Goal: Obtain resource: Download file/media

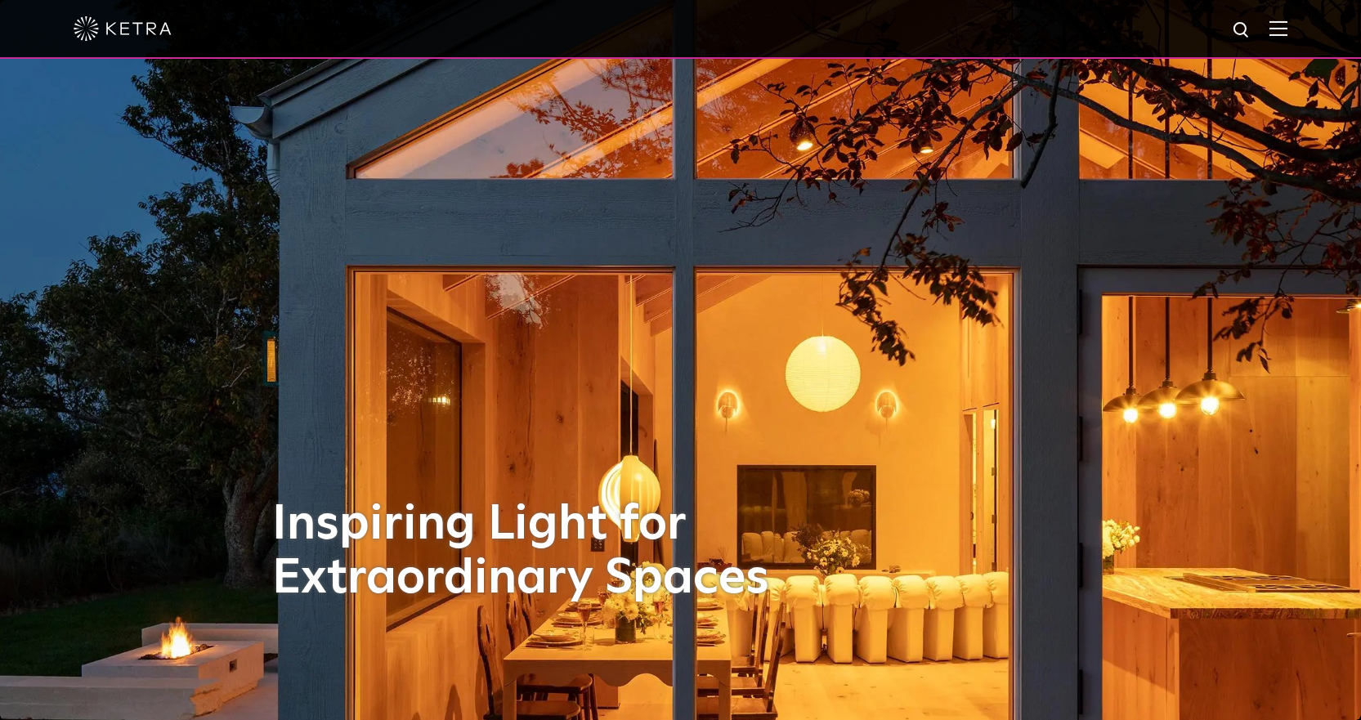
click at [1286, 34] on img at bounding box center [1278, 28] width 18 height 16
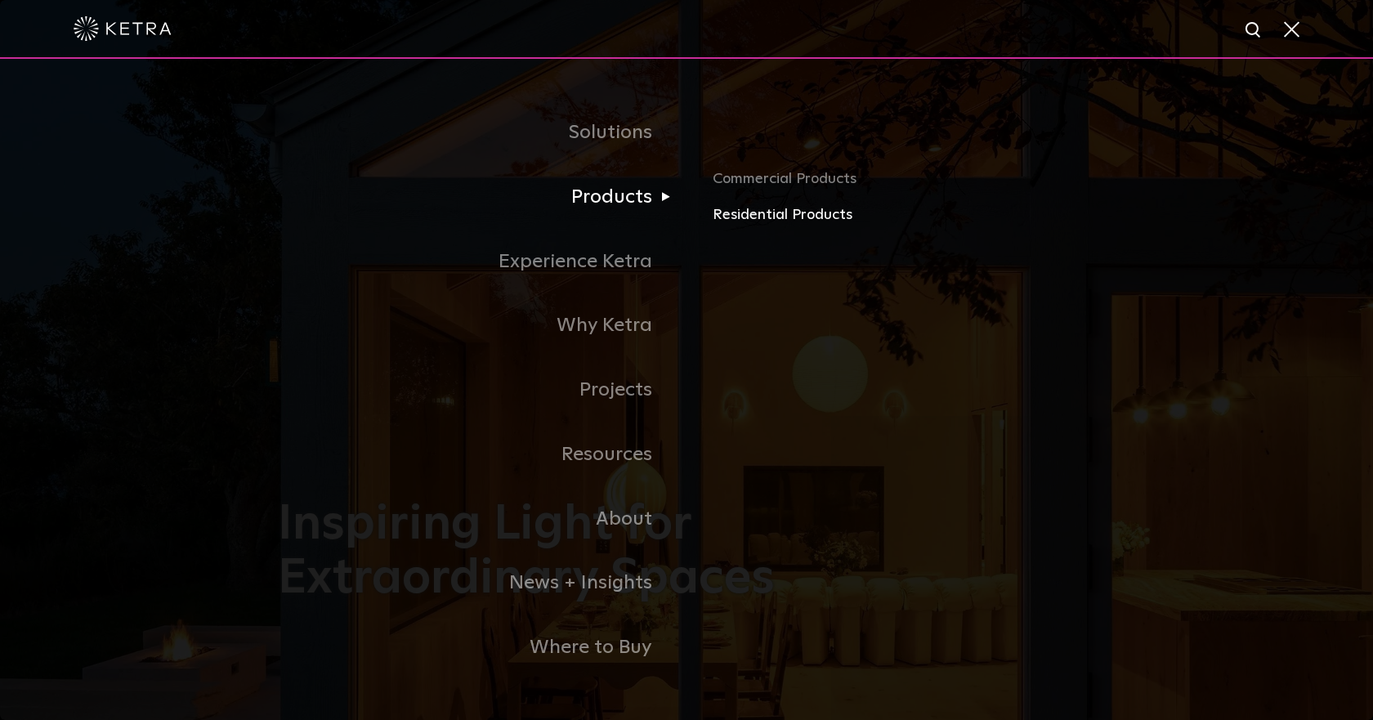
click at [810, 217] on link "Residential Products" at bounding box center [904, 216] width 382 height 24
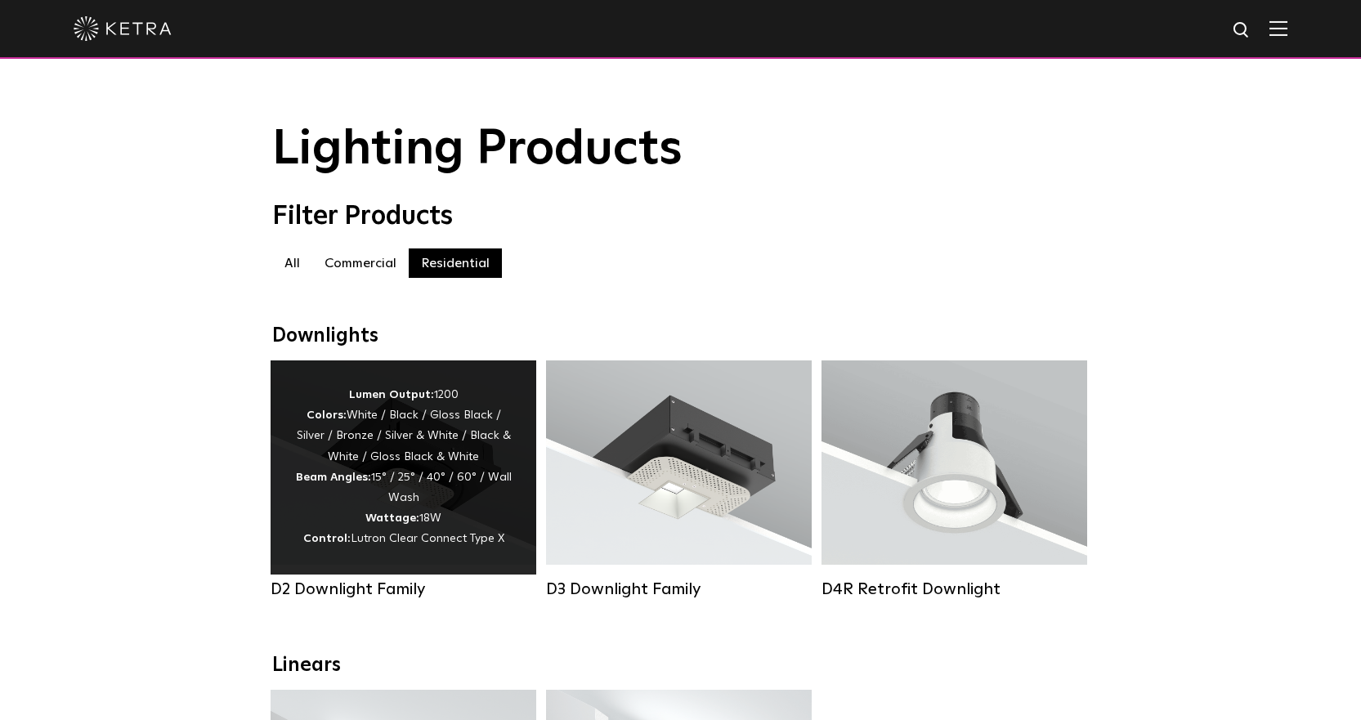
click at [454, 450] on div "Lumen Output: 1200 Colors: White / Black / Gloss Black / Silver / Bronze / Silv…" at bounding box center [403, 467] width 217 height 165
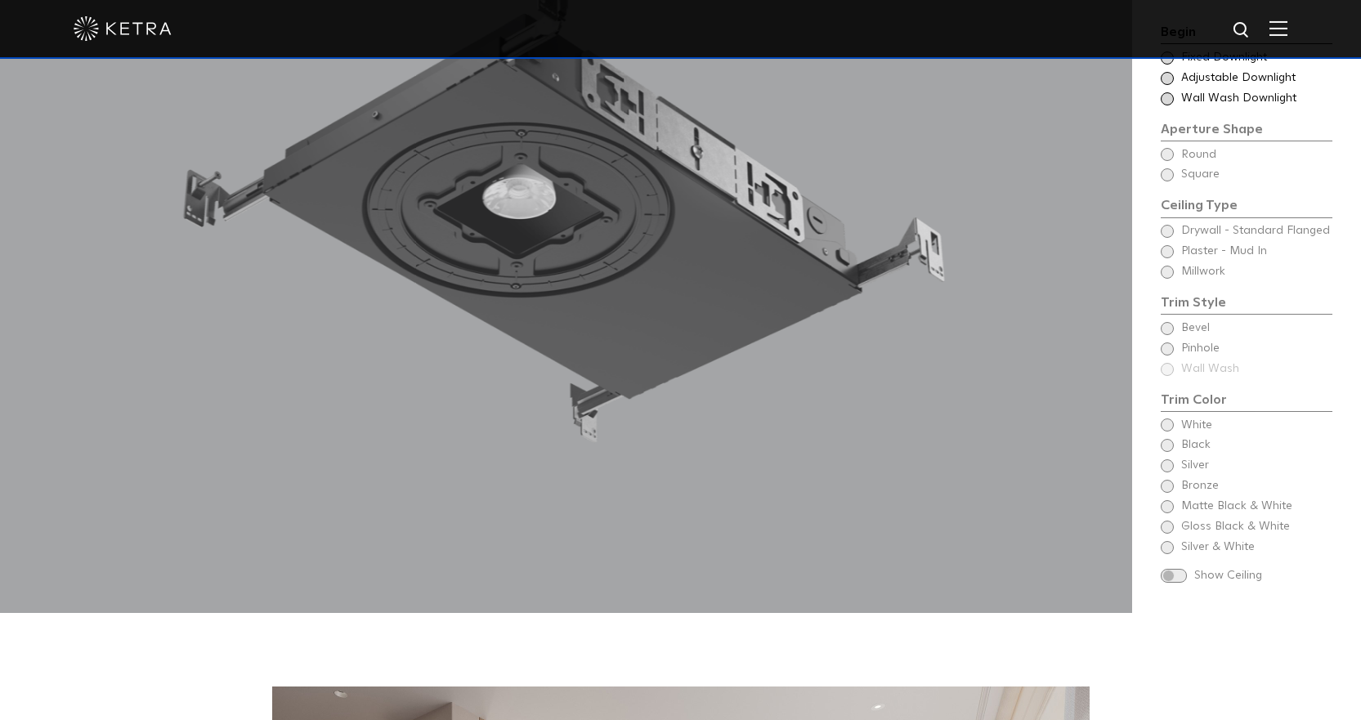
scroll to position [1635, 0]
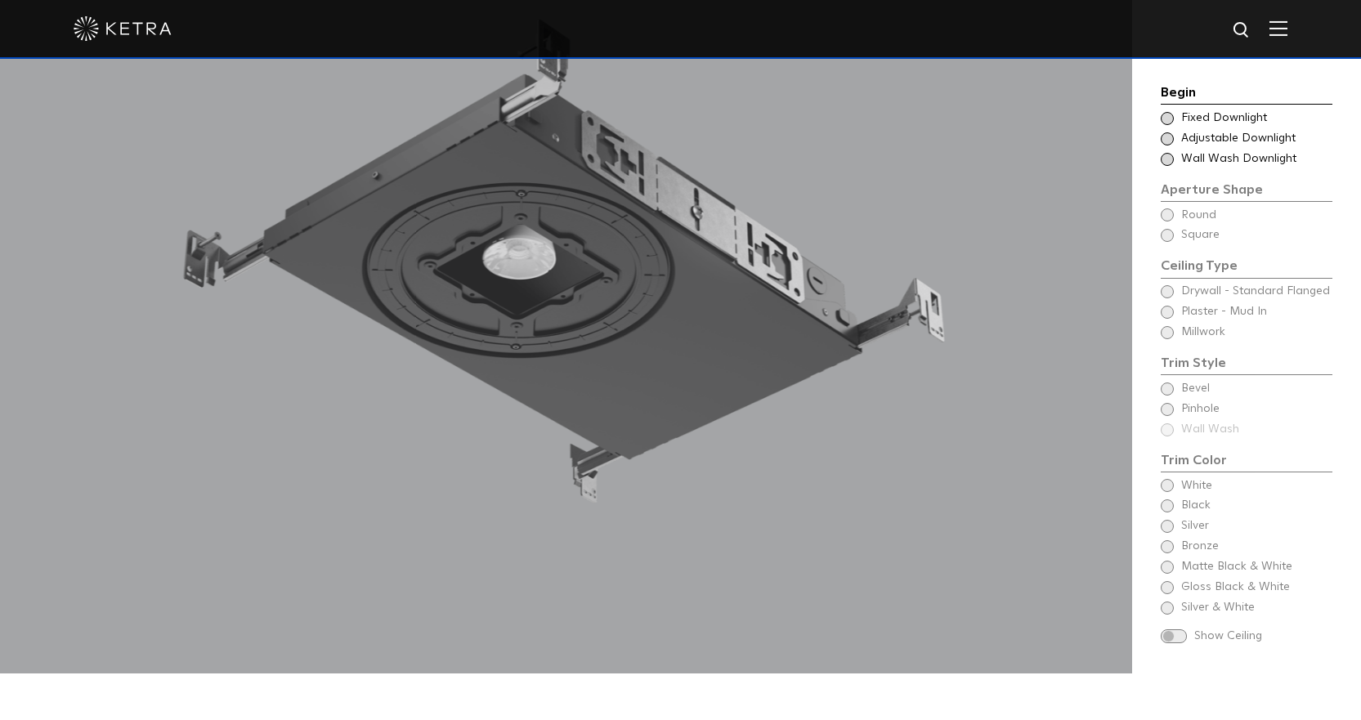
click at [1196, 151] on span "Wall Wash Downlight" at bounding box center [1256, 159] width 150 height 16
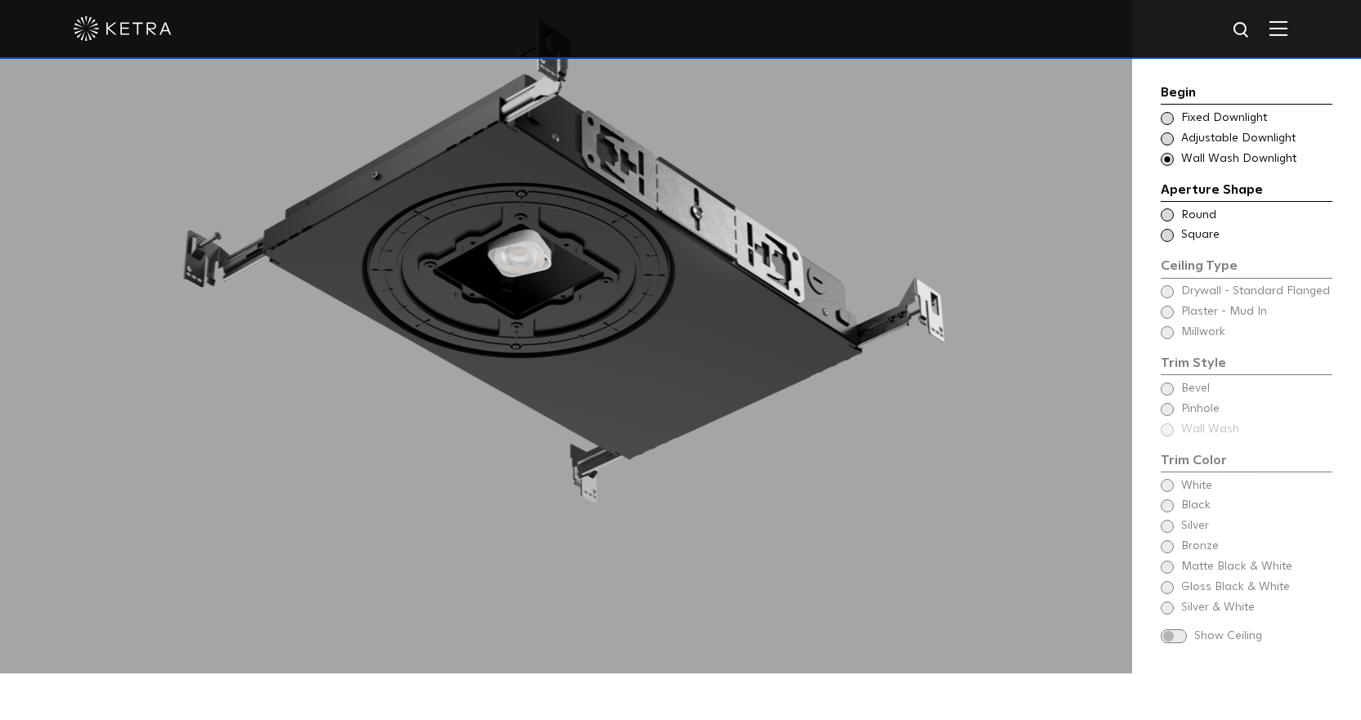
click at [1171, 229] on span at bounding box center [1167, 235] width 13 height 13
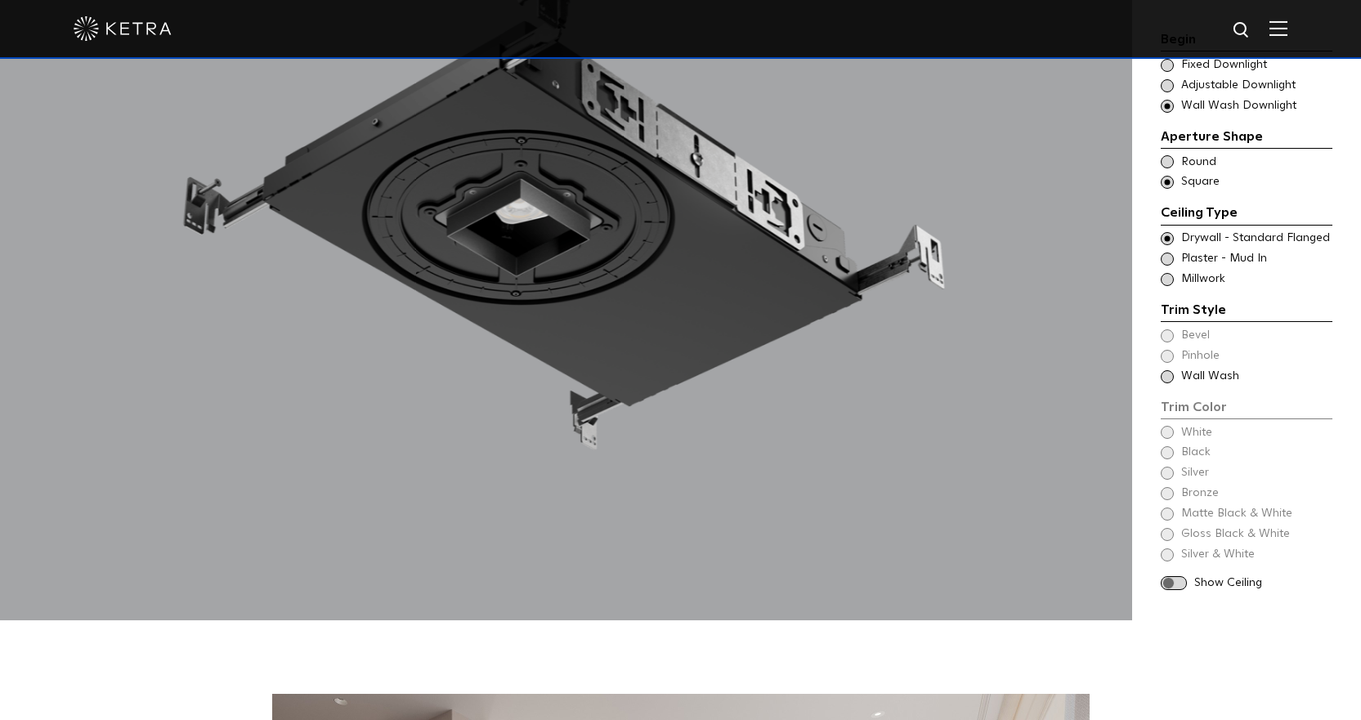
scroll to position [1716, 0]
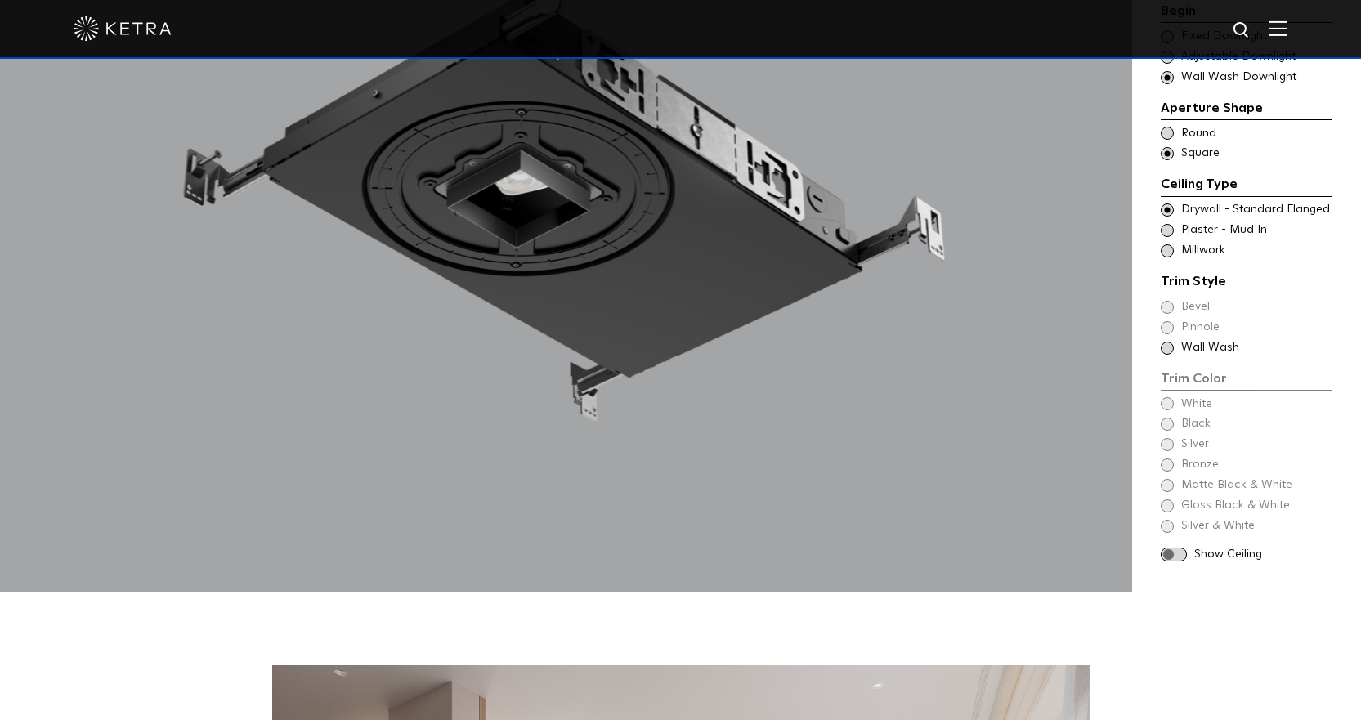
click at [1179, 340] on div "Trim Color - Square - Flanged - Wall Wash Wall Wash" at bounding box center [1247, 348] width 172 height 16
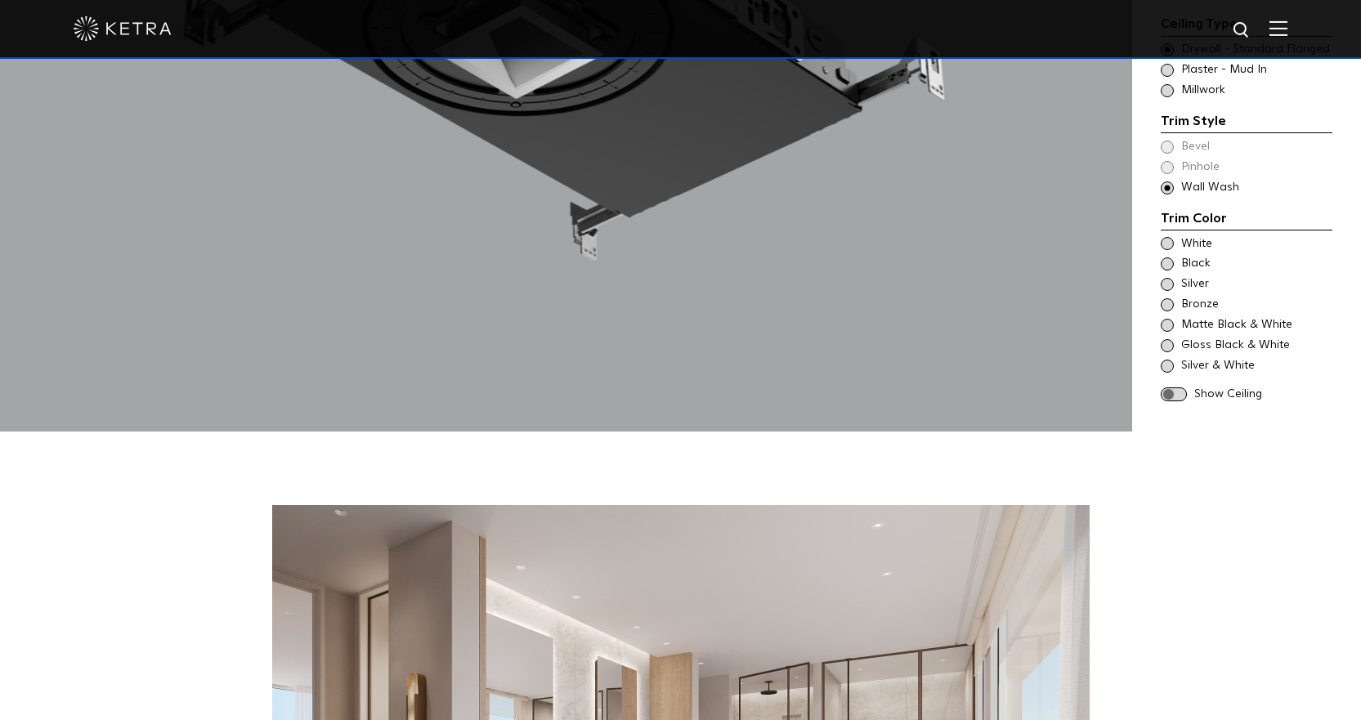
scroll to position [1880, 0]
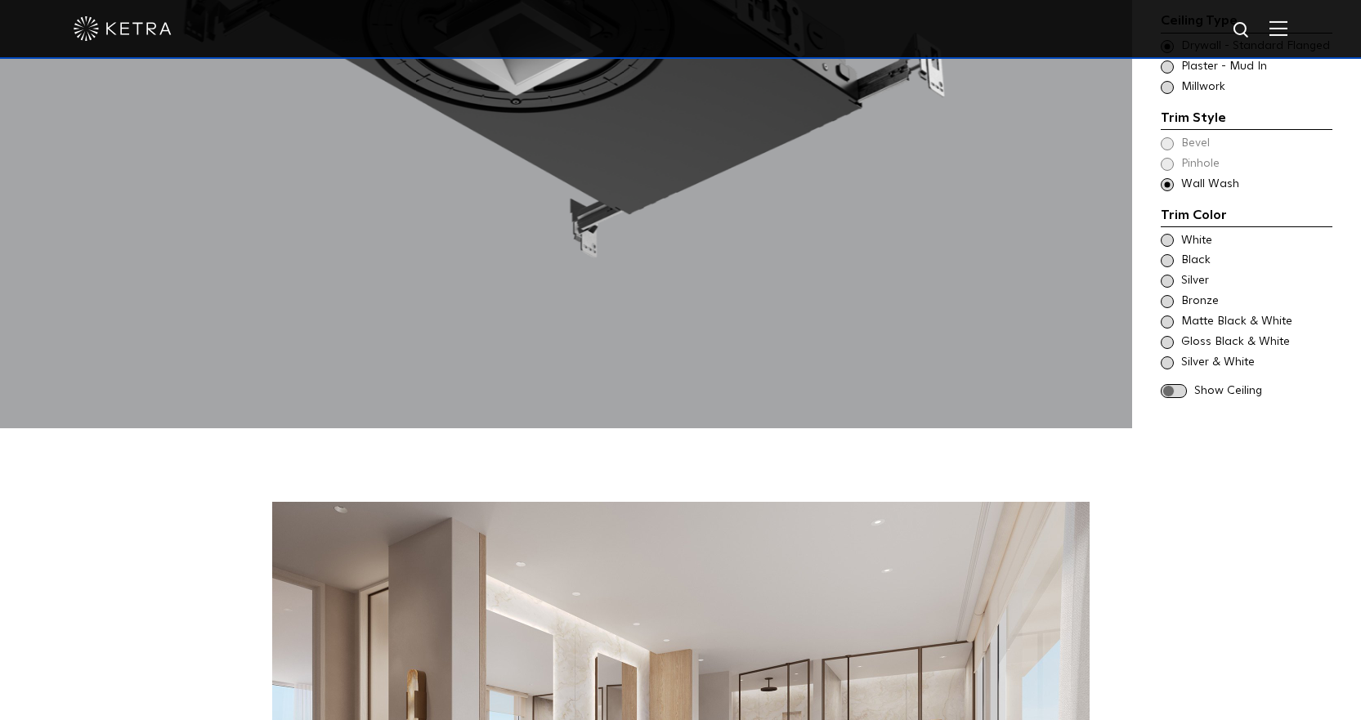
click at [1196, 233] on span "White" at bounding box center [1256, 241] width 150 height 16
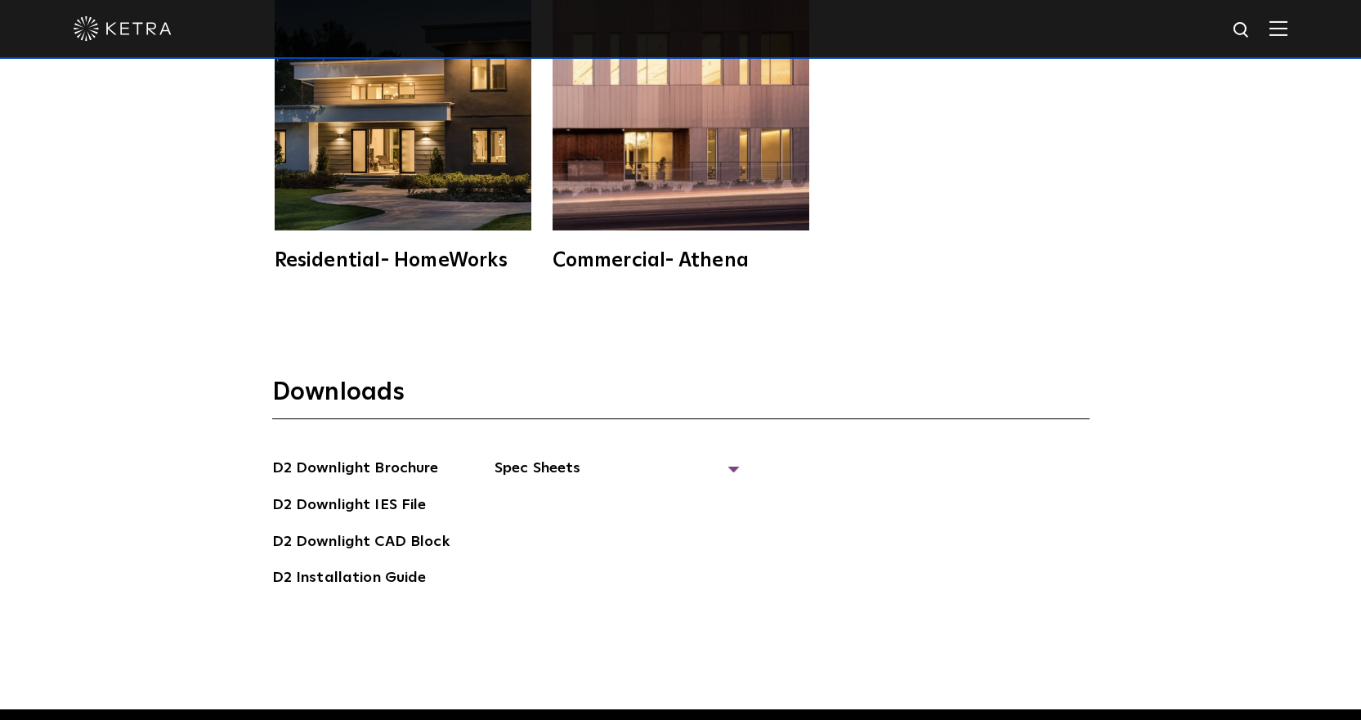
scroll to position [4413, 0]
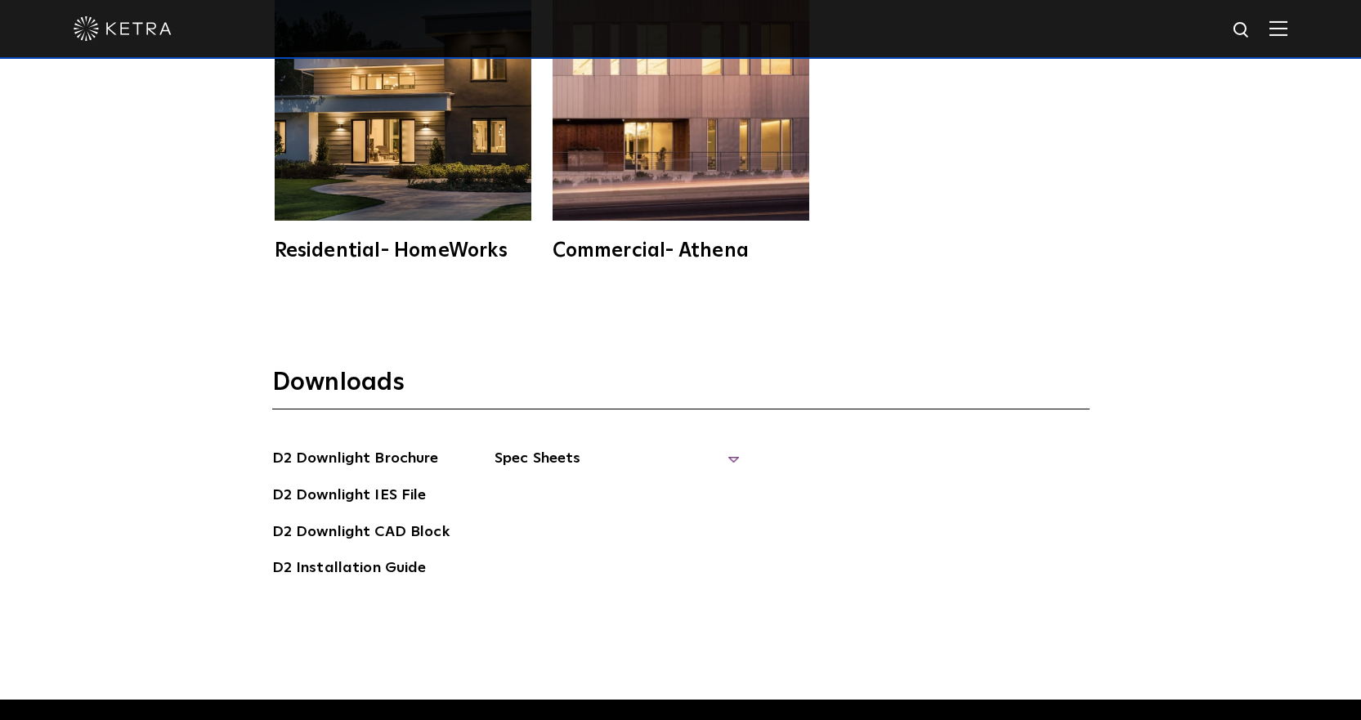
click at [588, 447] on span "Spec Sheets" at bounding box center [616, 465] width 245 height 36
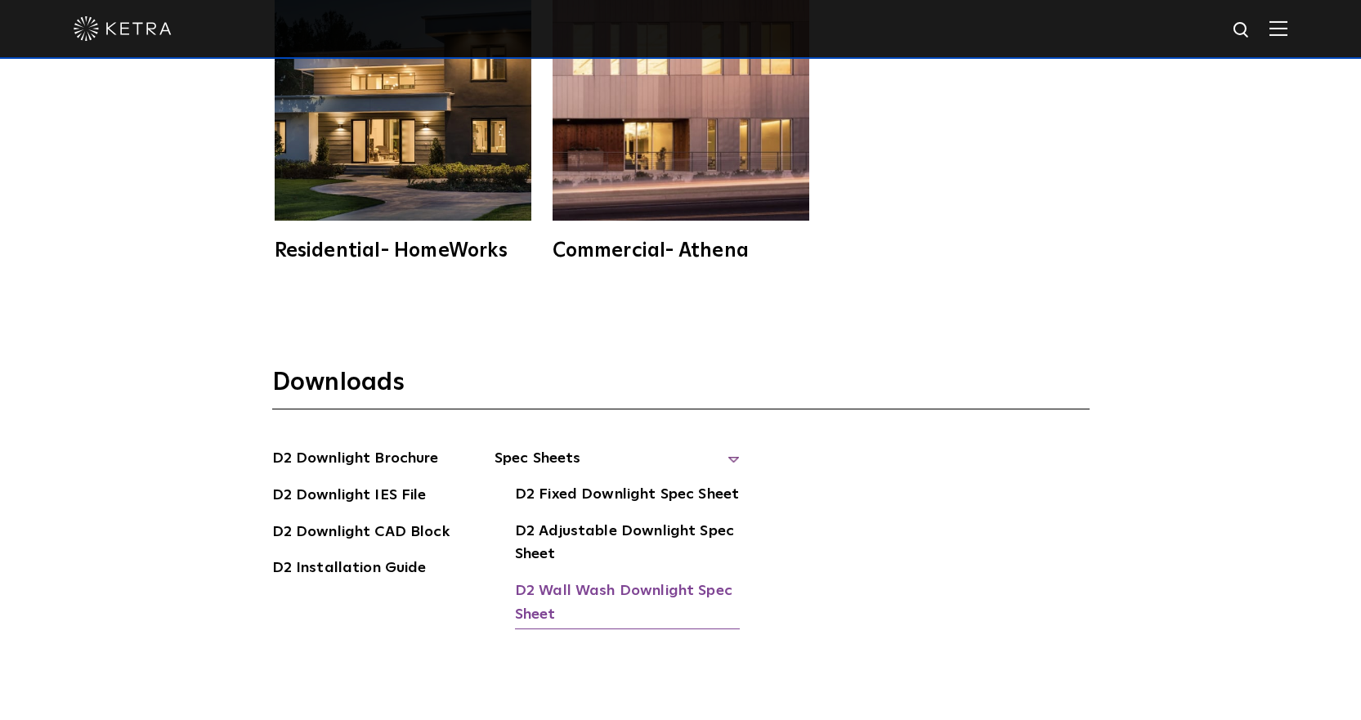
click at [666, 579] on link "D2 Wall Wash Downlight Spec Sheet" at bounding box center [627, 604] width 225 height 50
